Goal: Task Accomplishment & Management: Manage account settings

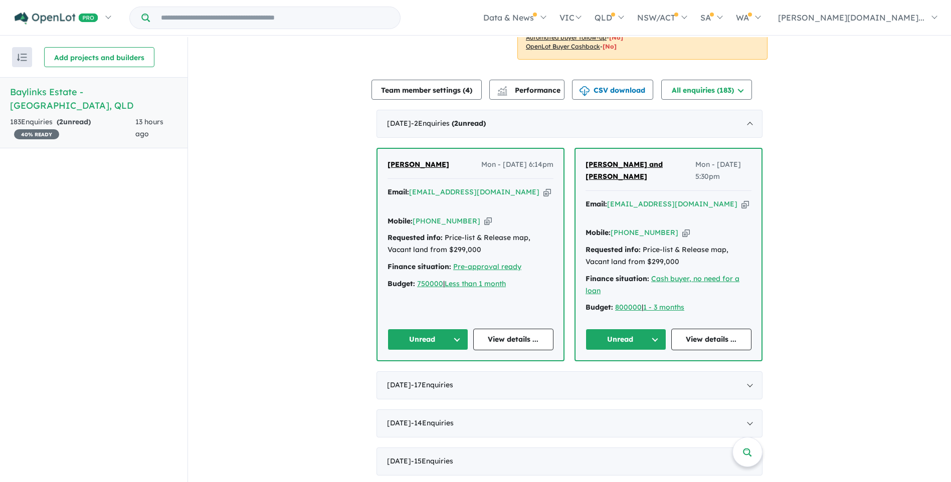
scroll to position [301, 0]
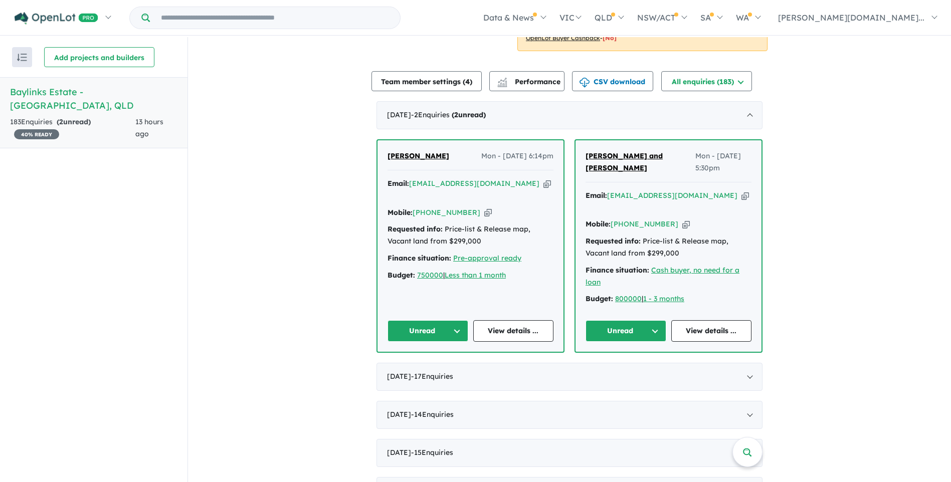
click at [455, 320] on button "Unread" at bounding box center [428, 331] width 81 height 22
click at [426, 366] on button "Assigned" at bounding box center [431, 377] width 87 height 23
click at [543, 182] on icon "button" at bounding box center [547, 183] width 8 height 11
click at [484, 208] on icon "button" at bounding box center [488, 213] width 8 height 11
drag, startPoint x: 464, startPoint y: 154, endPoint x: 410, endPoint y: 154, distance: 54.6
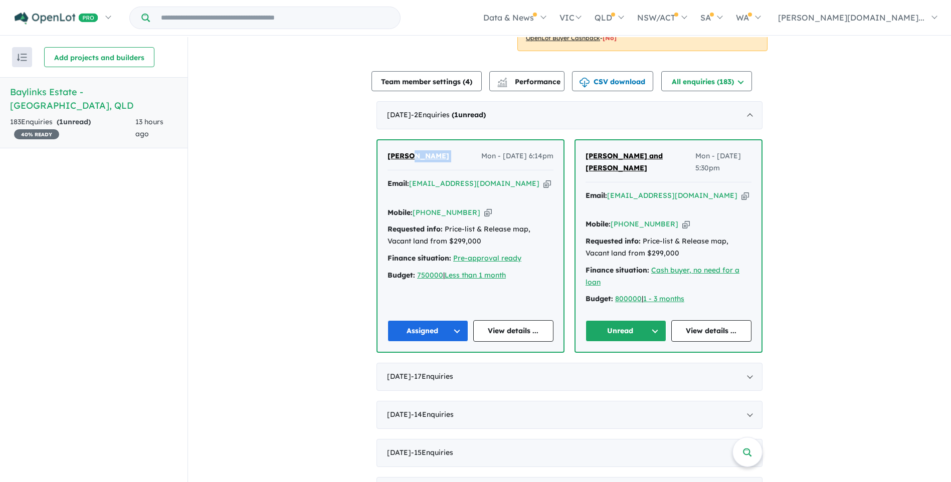
click at [410, 154] on div "[PERSON_NAME] Mon - [DATE] 6:14pm" at bounding box center [471, 160] width 166 height 20
copy span "[PERSON_NAME]"
click at [543, 183] on icon "button" at bounding box center [547, 183] width 8 height 11
copy span "[PERSON_NAME]"
click at [741, 196] on icon "button" at bounding box center [745, 196] width 8 height 11
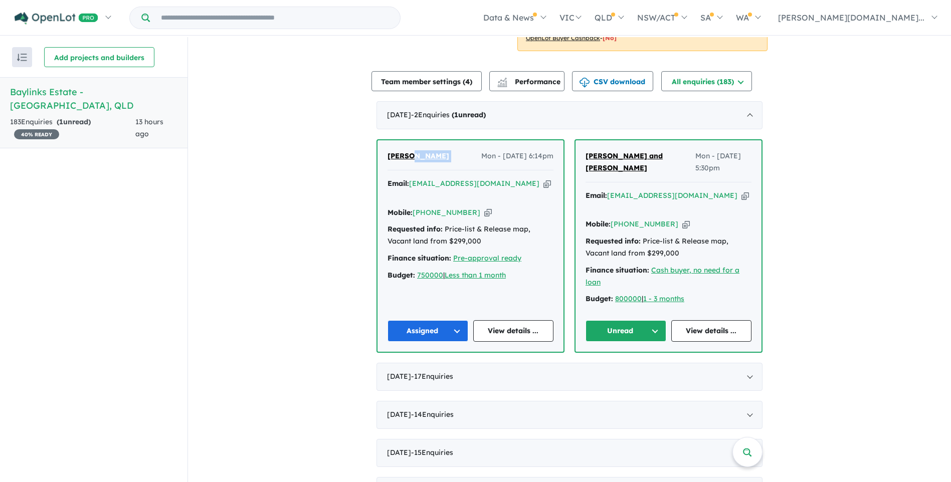
copy span "[PERSON_NAME]"
click at [682, 219] on icon "button" at bounding box center [686, 224] width 8 height 11
copy span "[PERSON_NAME]"
click at [654, 320] on button "Unread" at bounding box center [626, 331] width 81 height 22
click at [626, 366] on button "Assigned" at bounding box center [629, 377] width 87 height 23
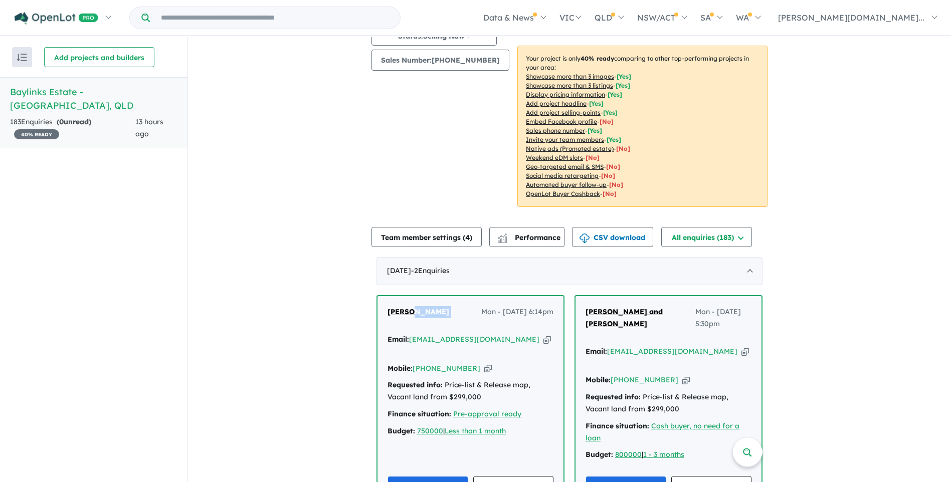
scroll to position [0, 0]
